Goal: Contribute content: Contribute content

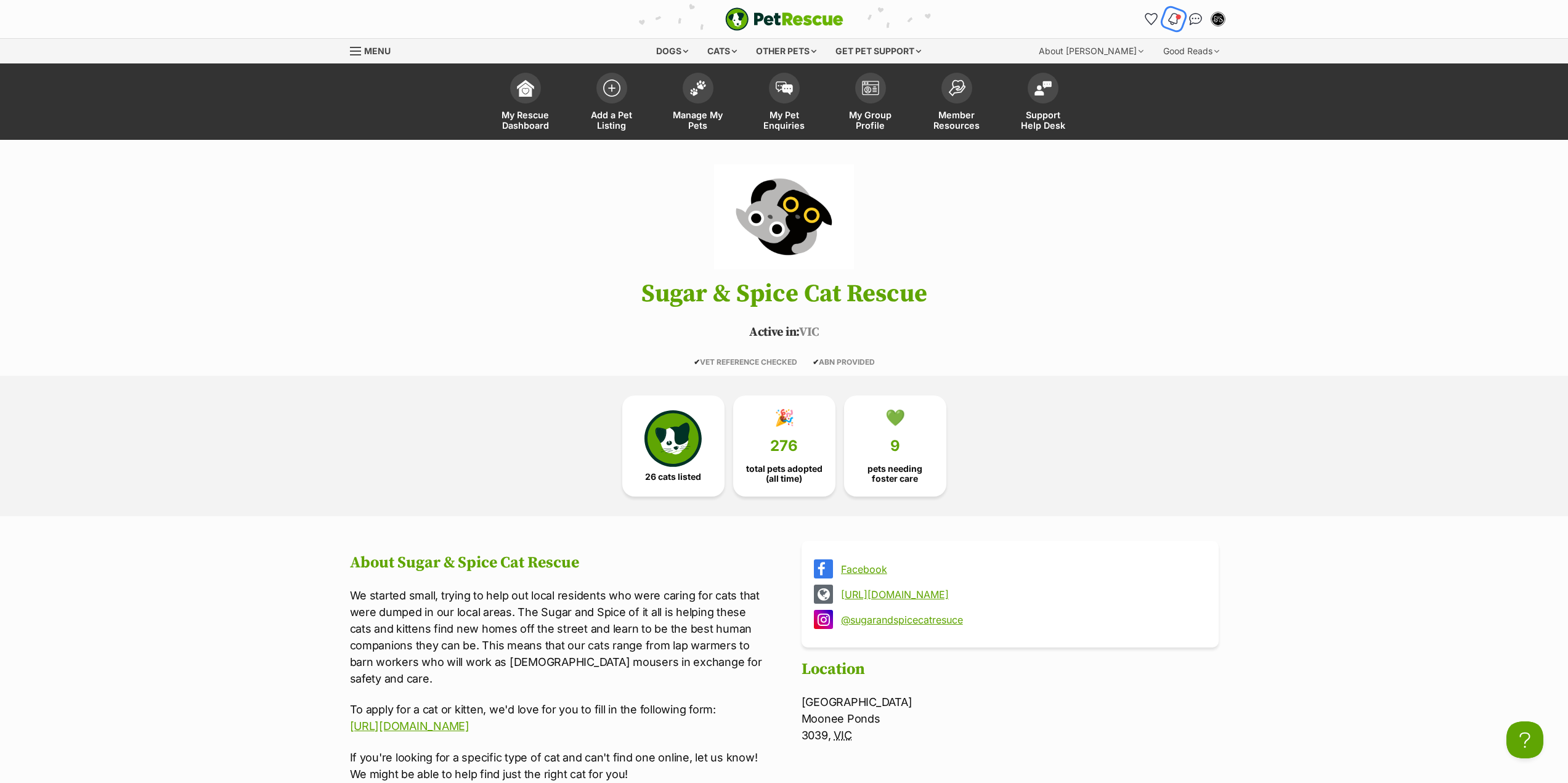
click at [1177, 17] on span "Notifications" at bounding box center [1177, 17] width 6 height 6
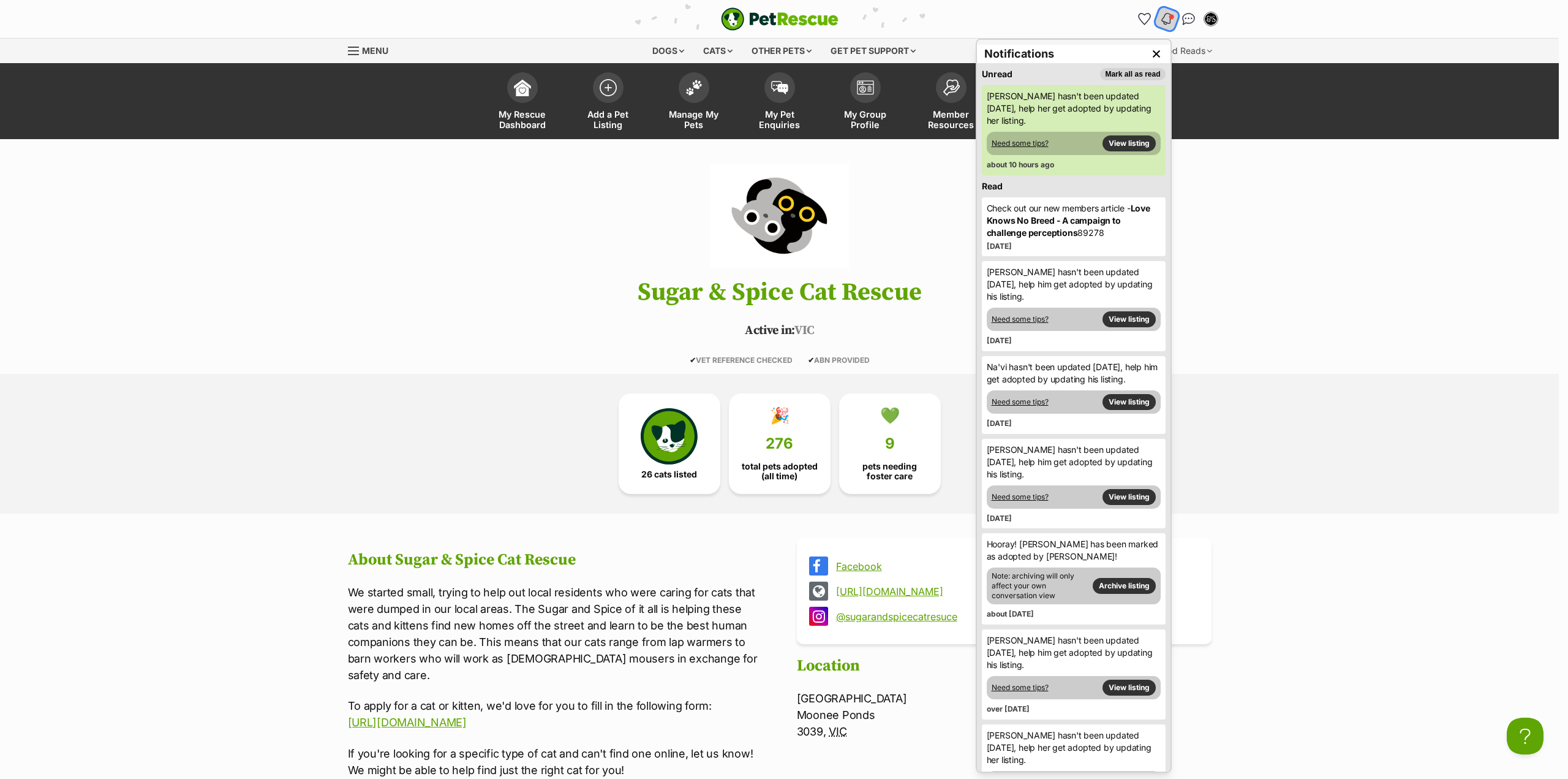
click at [1170, 16] on span "Notifications" at bounding box center [1170, 17] width 6 height 6
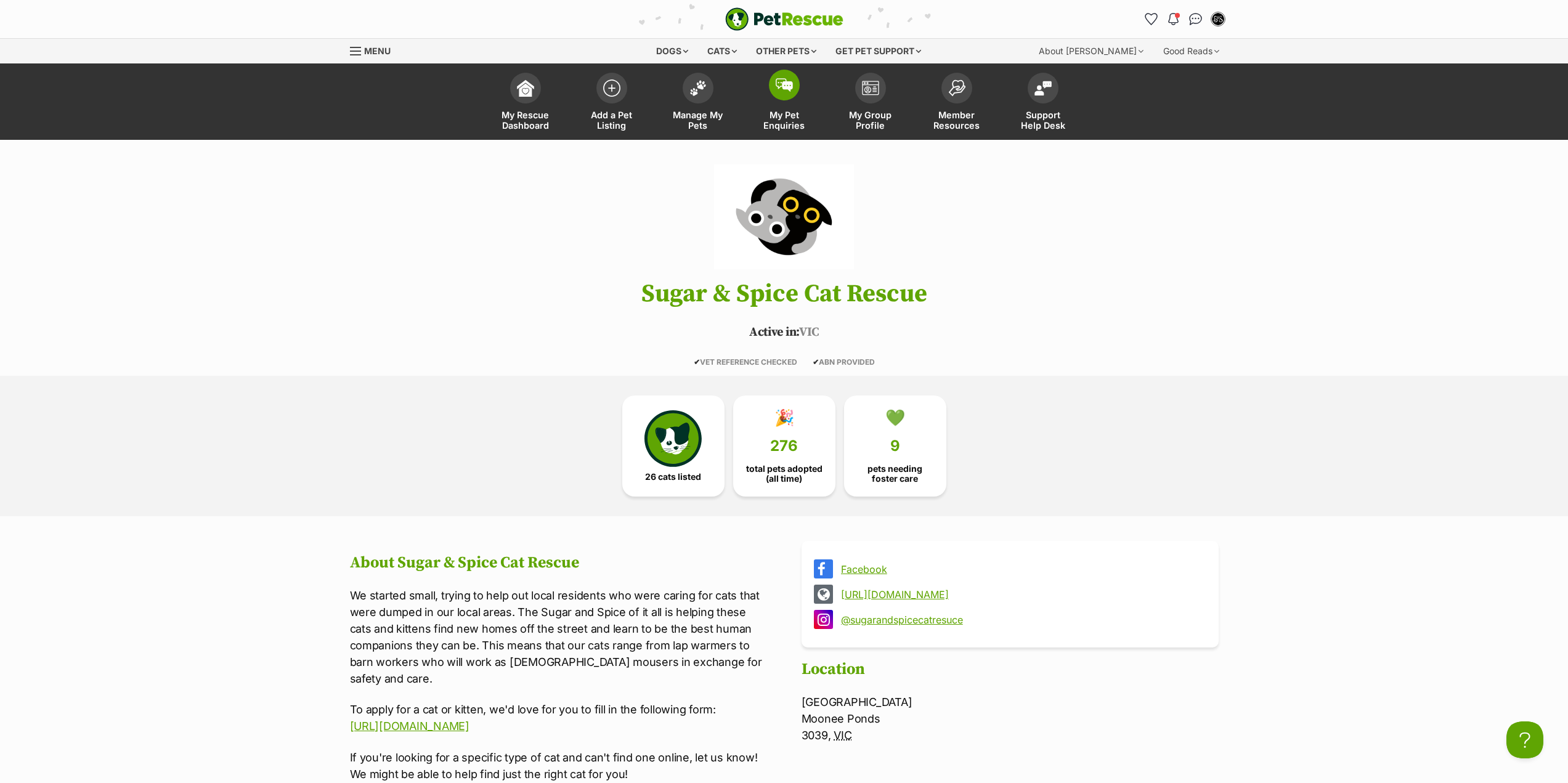
click at [772, 124] on span "My Pet Enquiries" at bounding box center [784, 120] width 56 height 21
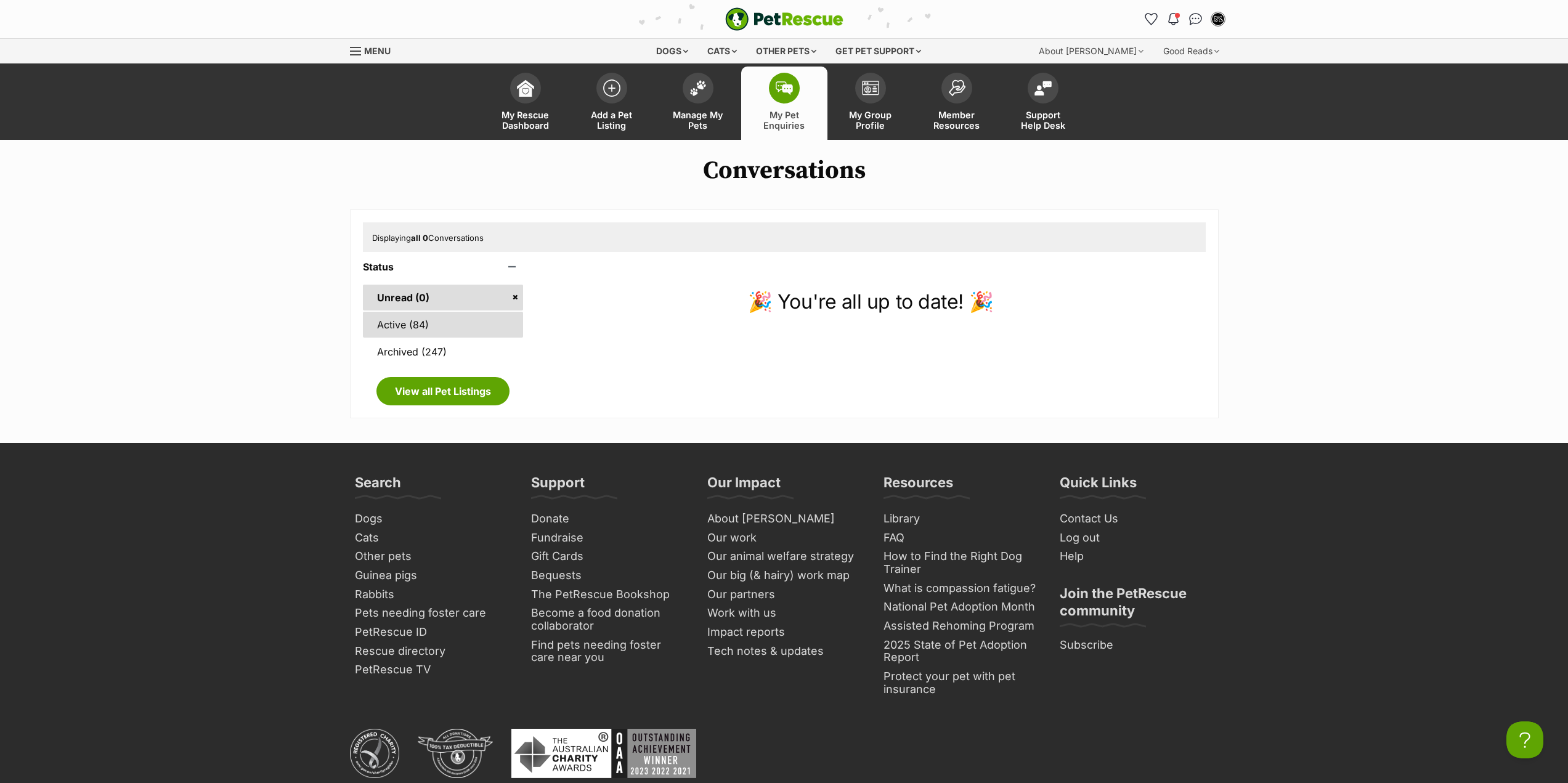
click at [489, 328] on link "Active (84)" at bounding box center [443, 325] width 161 height 26
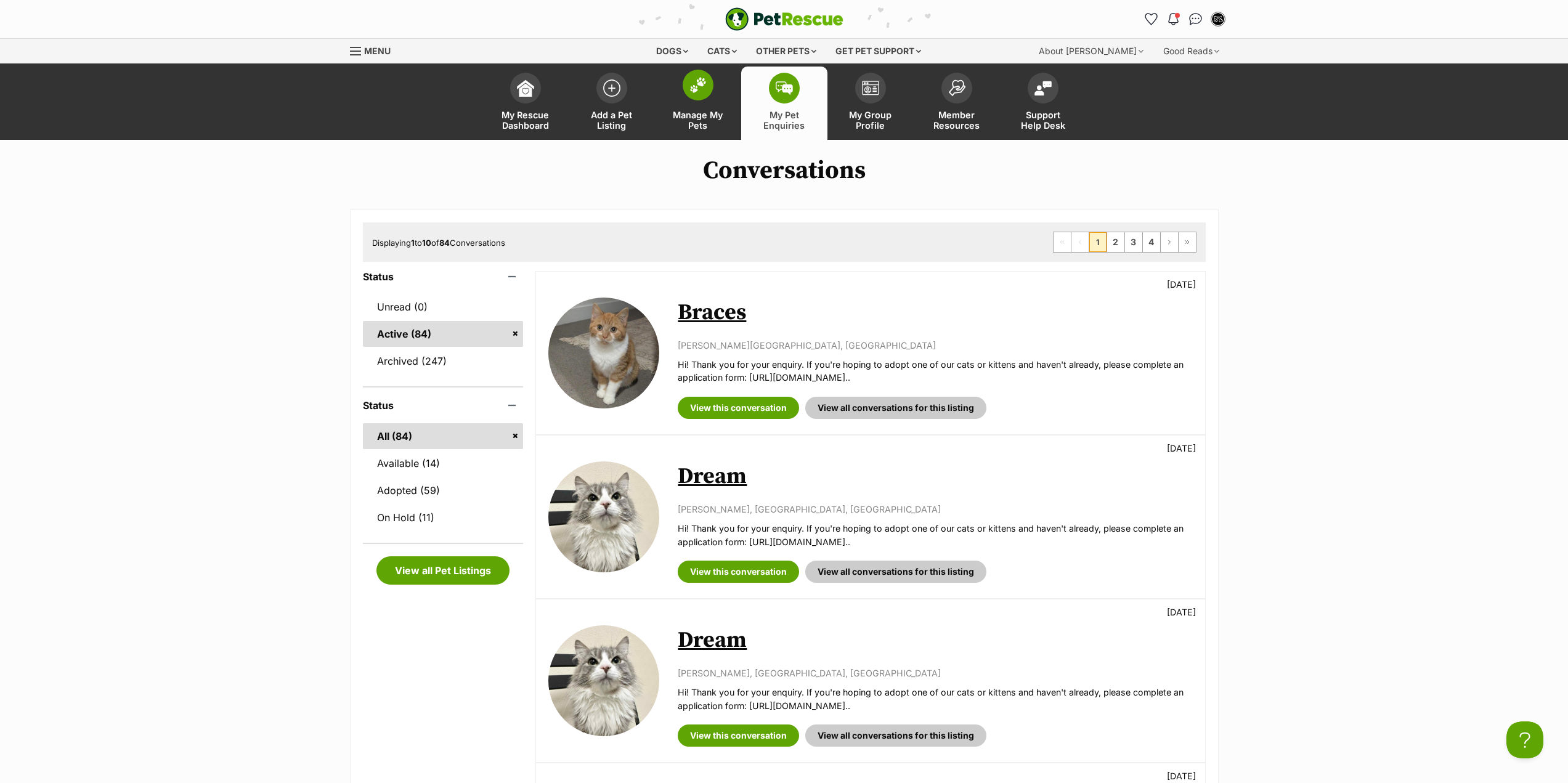
click at [717, 113] on span "Manage My Pets" at bounding box center [697, 120] width 56 height 21
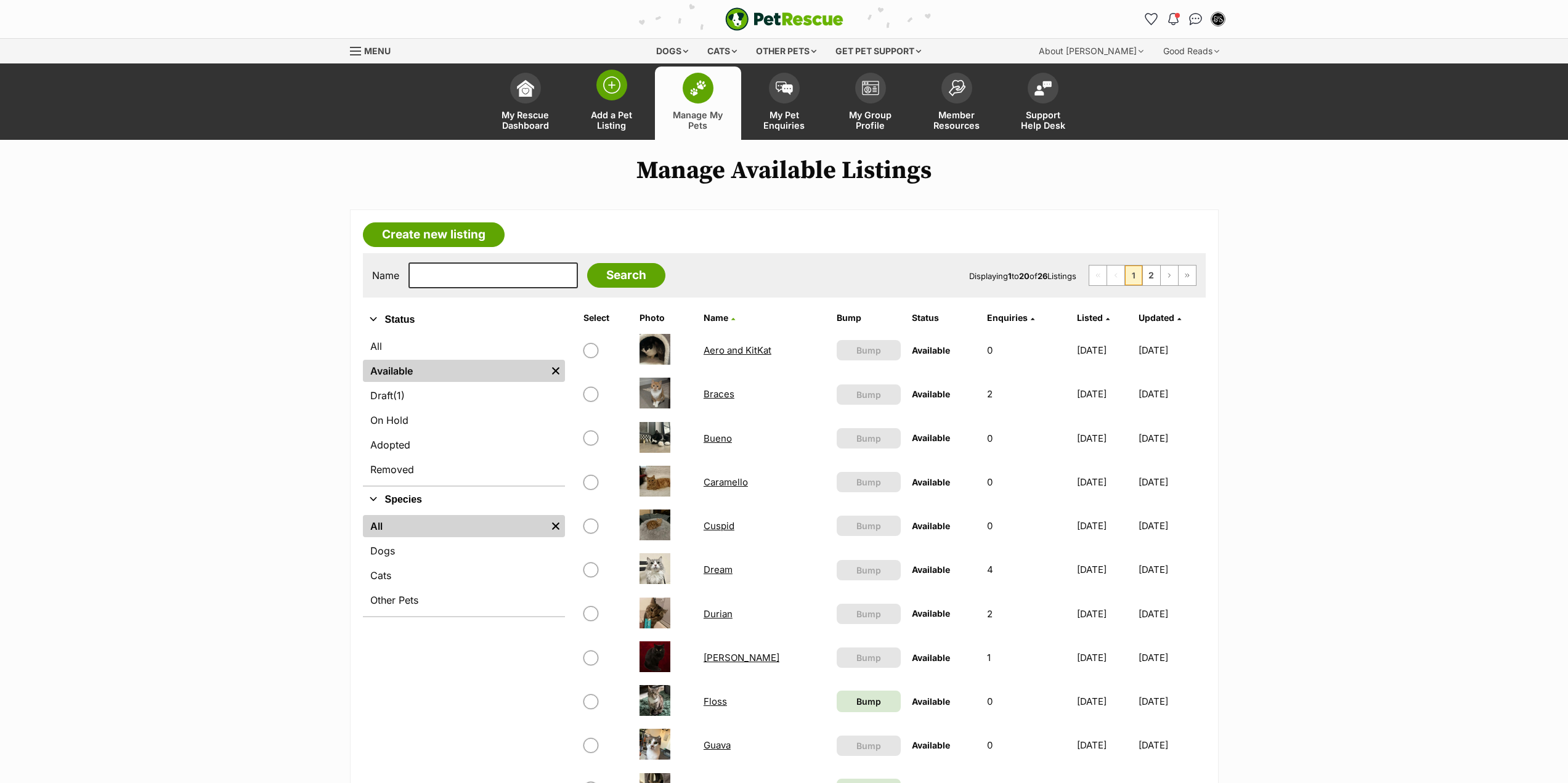
click at [614, 121] on span "Add a Pet Listing" at bounding box center [611, 120] width 56 height 21
